Goal: Find specific page/section: Find specific page/section

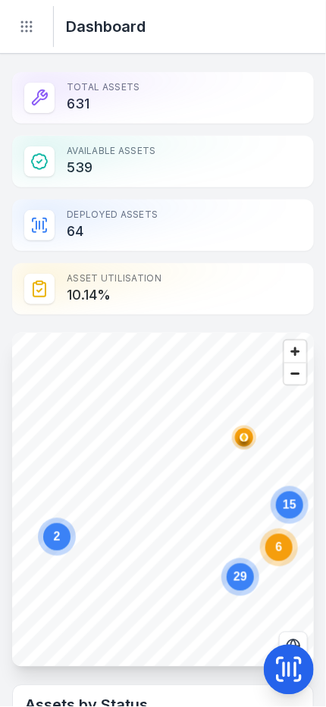
click at [21, 30] on circle "Toggle navigation" at bounding box center [22, 31] width 2 height 2
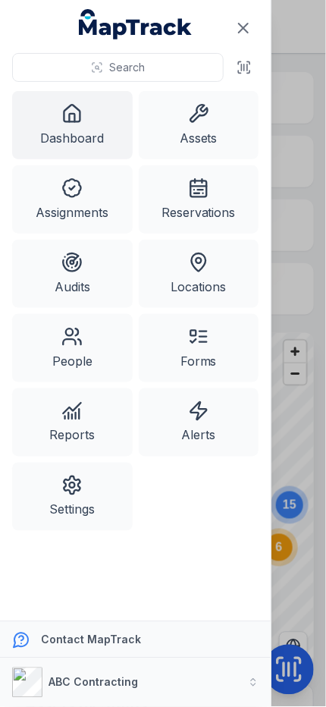
click at [78, 168] on link "Assignments" at bounding box center [72, 199] width 121 height 68
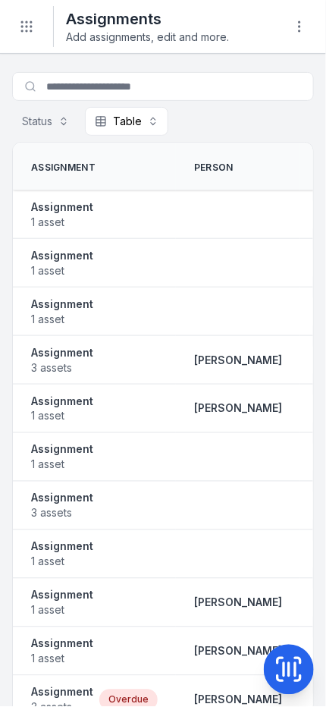
click at [26, 30] on circle "Toggle navigation" at bounding box center [27, 31] width 2 height 2
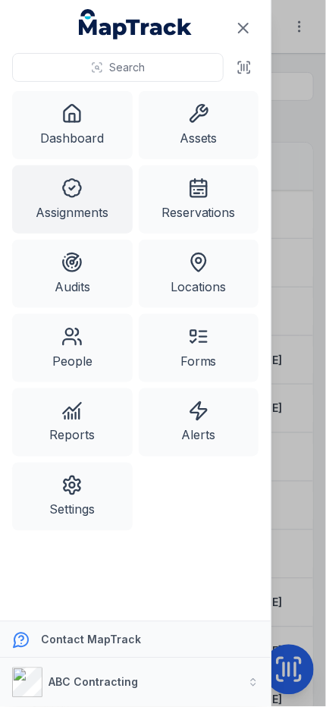
click at [220, 105] on link "Assets" at bounding box center [199, 125] width 121 height 68
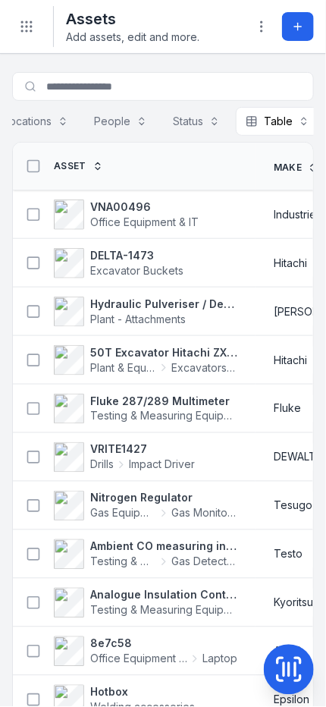
scroll to position [0, 118]
click at [300, 120] on button "Table *****" at bounding box center [275, 121] width 83 height 29
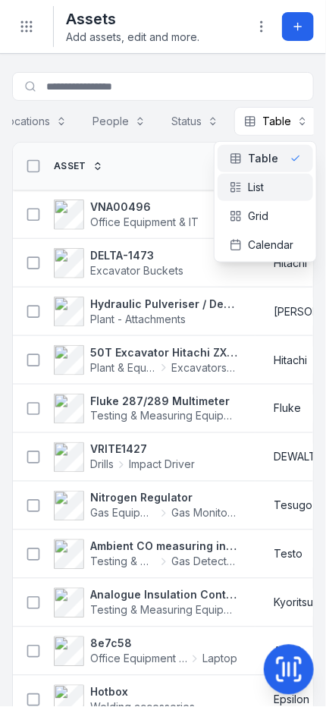
click at [262, 191] on span "List" at bounding box center [256, 187] width 16 height 15
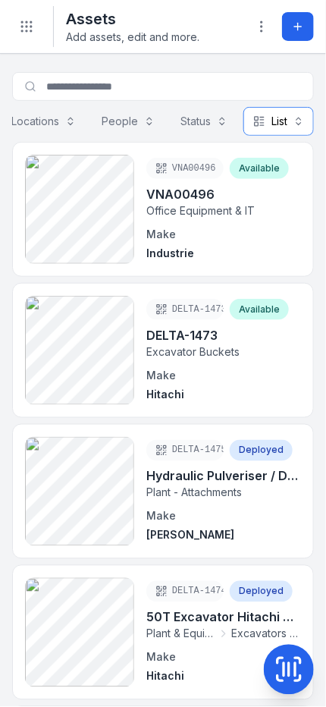
scroll to position [0, 108]
